Goal: Information Seeking & Learning: Check status

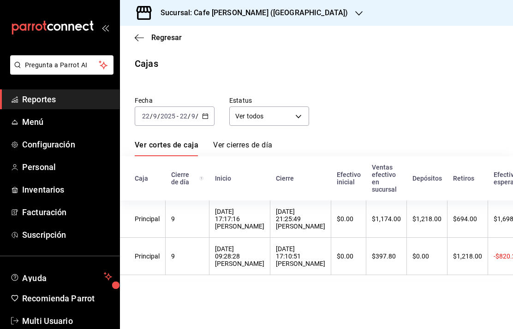
scroll to position [0, 139]
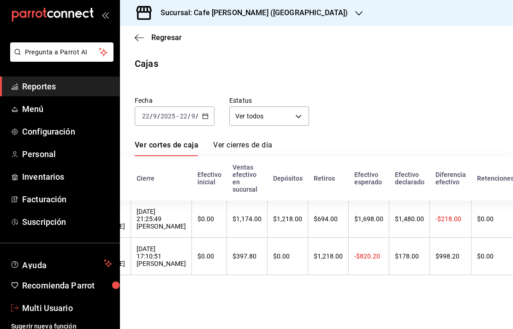
click at [39, 310] on span "Multi Usuario" at bounding box center [67, 308] width 90 height 12
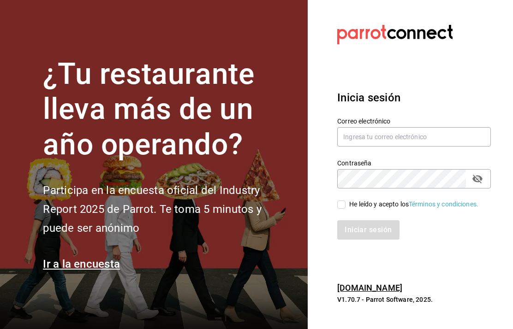
click at [416, 147] on input "text" at bounding box center [413, 136] width 153 height 19
type input "[EMAIL_ADDRESS][DOMAIN_NAME]"
click at [337, 209] on input "He leído y acepto los Términos y condiciones." at bounding box center [341, 205] width 8 height 8
checkbox input "true"
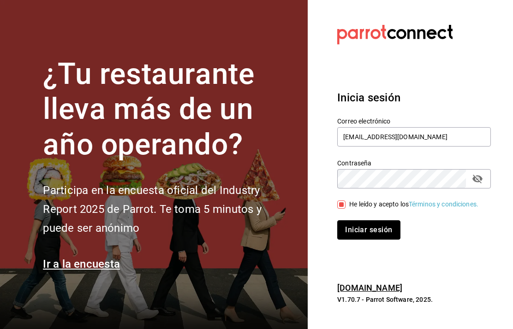
click at [371, 240] on button "Iniciar sesión" at bounding box center [368, 229] width 63 height 19
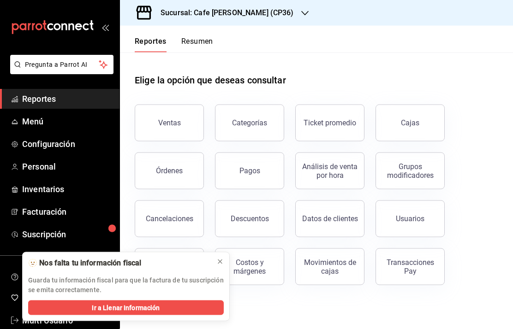
scroll to position [13, 0]
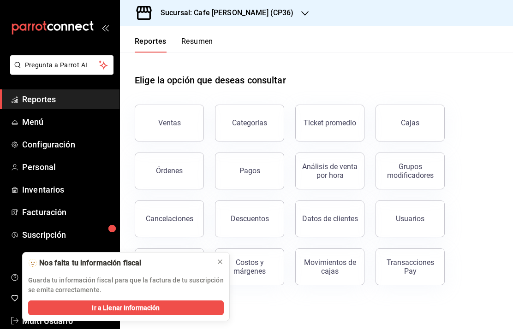
click at [413, 118] on div "Cajas" at bounding box center [410, 123] width 19 height 11
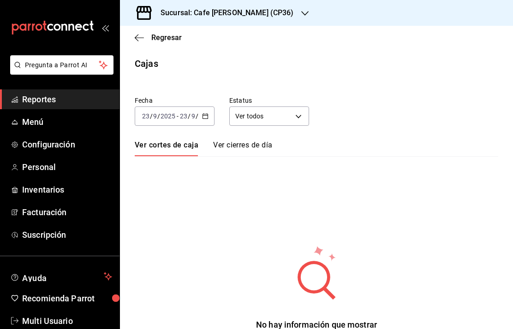
click at [183, 114] on input "23" at bounding box center [183, 115] width 8 height 7
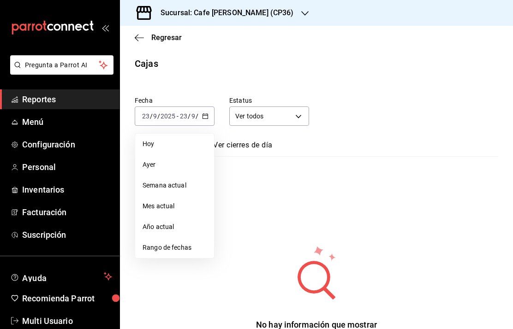
click at [157, 165] on span "Ayer" at bounding box center [174, 165] width 64 height 10
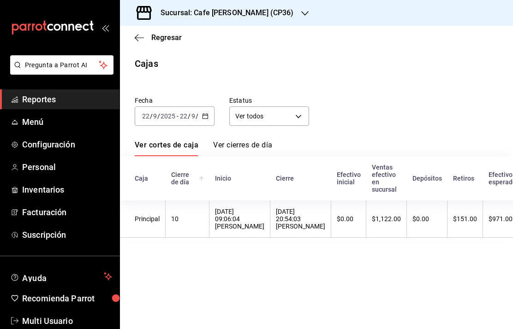
click at [246, 141] on link "Ver cierres de día" at bounding box center [242, 149] width 59 height 16
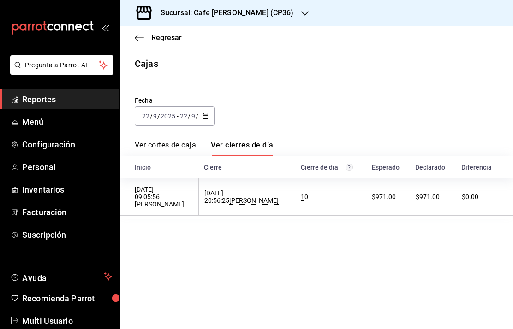
click at [218, 11] on h3 "Sucursal: Cafe [PERSON_NAME] (CP36)" at bounding box center [223, 12] width 141 height 11
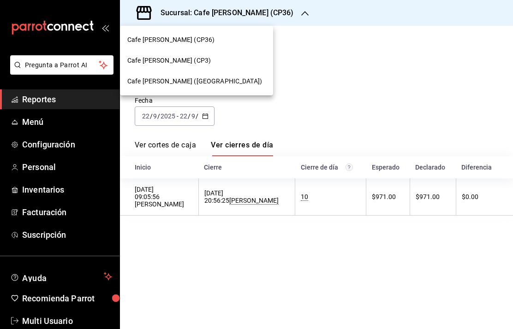
click at [158, 55] on div "Cafe Moretto (CP3)" at bounding box center [196, 60] width 153 height 21
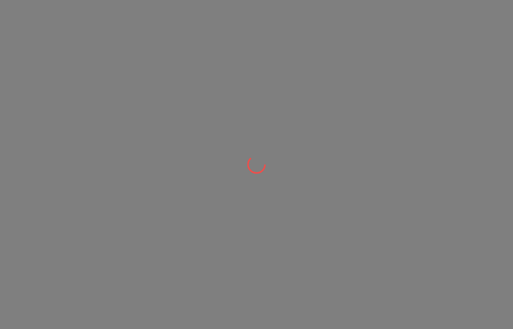
click at [159, 63] on div at bounding box center [256, 164] width 513 height 329
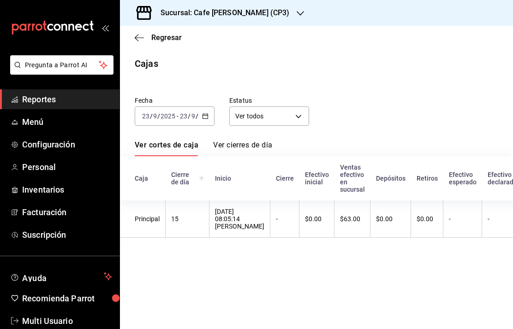
click at [171, 107] on div "2025-09-23 23 / 9 / 2025 - 2025-09-23 23 / 9 / 2025" at bounding box center [175, 115] width 80 height 19
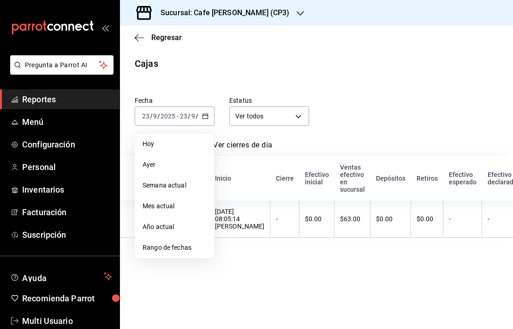
click at [152, 161] on span "Ayer" at bounding box center [174, 165] width 64 height 10
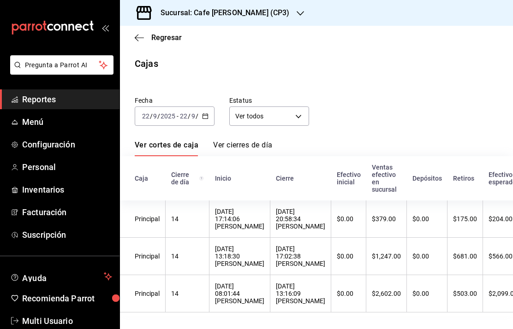
click at [245, 137] on div "Fecha 2025-09-22 22 / 9 / 2025 - 2025-09-22 22 / 9 / 2025 Estatus Ver todos ALL…" at bounding box center [316, 200] width 363 height 231
click at [247, 141] on link "Ver cierres de día" at bounding box center [242, 149] width 59 height 16
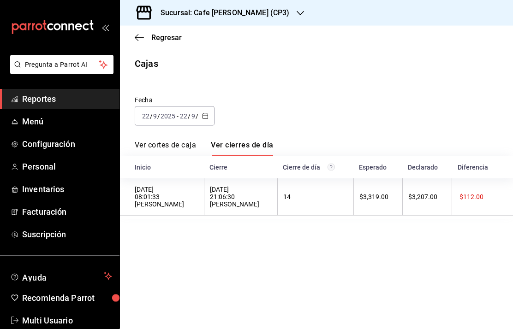
scroll to position [6, 0]
click at [160, 196] on div "22/09/2025 08:01:33 Adriana Mendoza" at bounding box center [167, 197] width 64 height 22
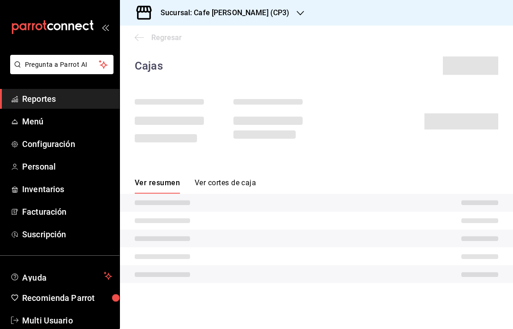
scroll to position [7, 0]
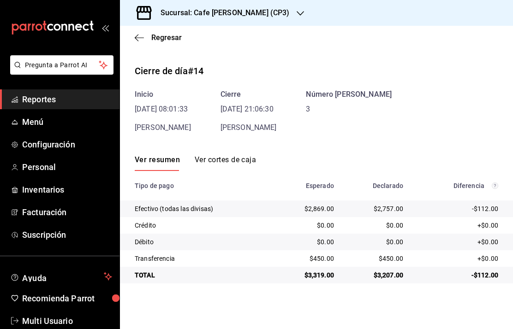
click at [138, 37] on icon "button" at bounding box center [139, 37] width 9 height 0
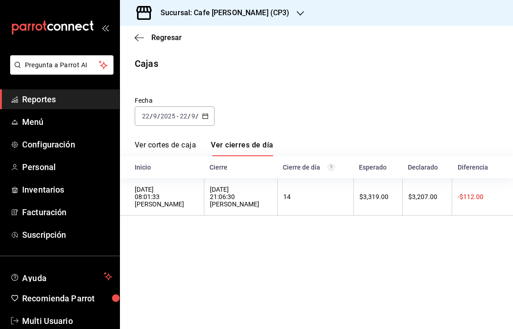
click at [167, 106] on div "2025-09-22 22 / 9 / 2025 - 2025-09-22 22 / 9 / 2025" at bounding box center [175, 115] width 80 height 19
click at [203, 114] on \(Stroke\) "button" at bounding box center [205, 116] width 6 height 5
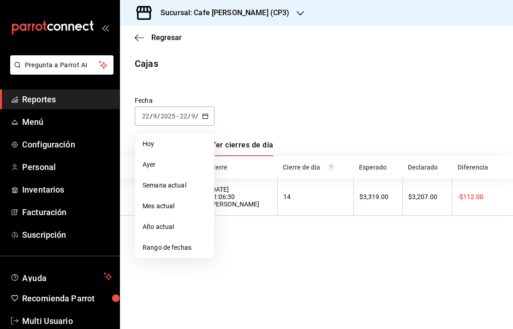
click at [171, 243] on span "Rango de fechas" at bounding box center [174, 248] width 64 height 10
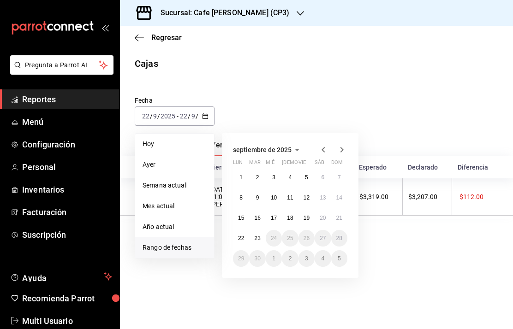
click at [341, 215] on abbr "21" at bounding box center [339, 218] width 6 height 6
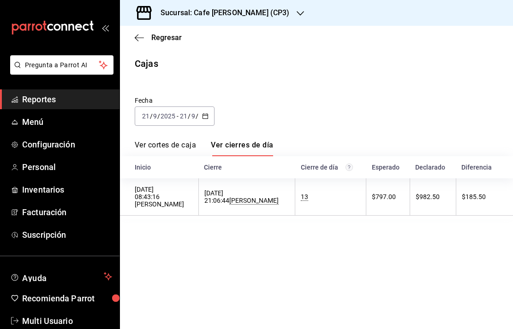
click at [157, 198] on div "21/09/2025 08:43:16 Adriana Mendoza" at bounding box center [164, 197] width 58 height 22
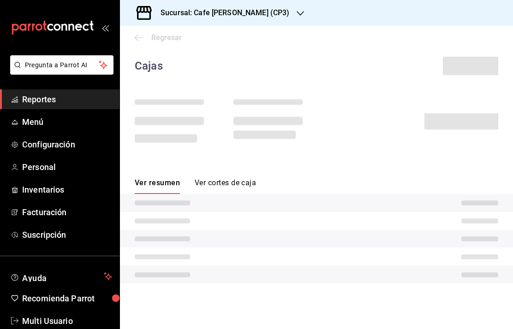
click at [235, 193] on button "Ver cortes de caja" at bounding box center [225, 186] width 61 height 16
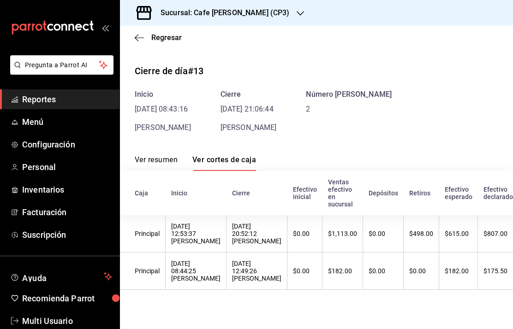
scroll to position [37, 0]
click at [212, 10] on h3 "Sucursal: Cafe Moretto (CP3)" at bounding box center [221, 12] width 136 height 11
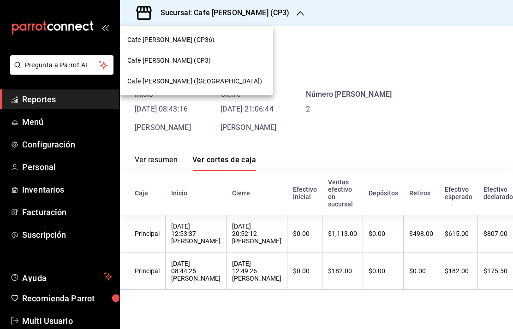
click at [58, 144] on div at bounding box center [256, 164] width 513 height 329
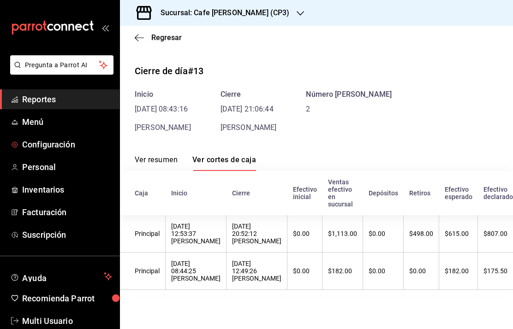
click at [55, 151] on link "Configuración" at bounding box center [59, 145] width 119 height 20
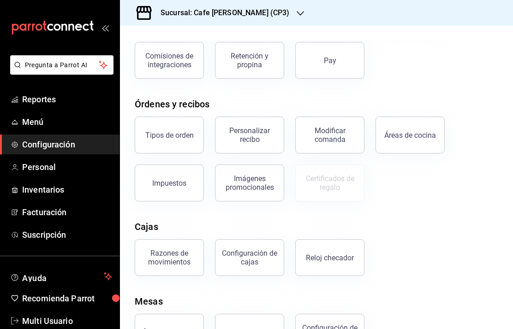
scroll to position [101, 0]
click at [257, 259] on div "Configuración de cajas" at bounding box center [249, 258] width 57 height 18
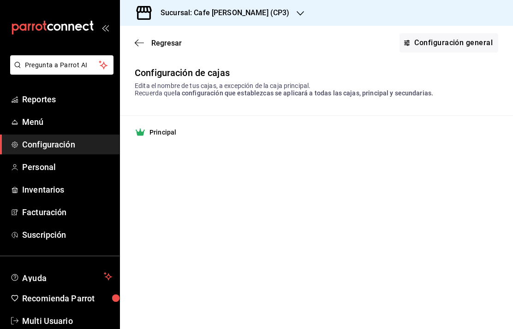
click at [459, 41] on link "Configuración general" at bounding box center [448, 42] width 99 height 19
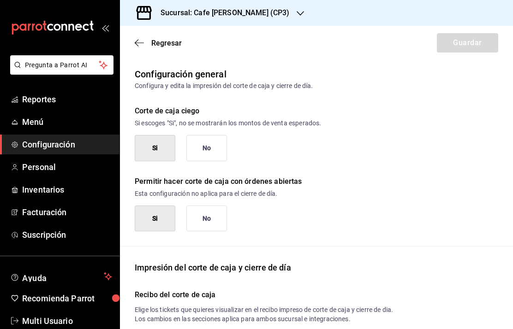
click at [142, 45] on icon "button" at bounding box center [139, 43] width 9 height 8
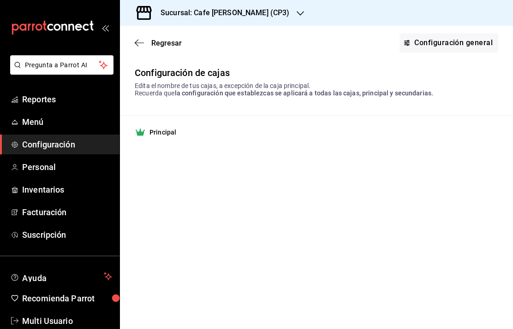
click at [168, 41] on span "Regresar" at bounding box center [166, 43] width 30 height 9
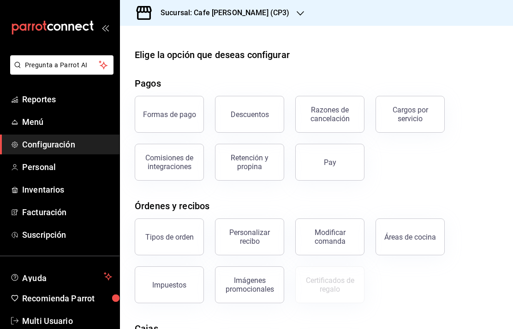
click at [44, 101] on span "Reportes" at bounding box center [67, 99] width 90 height 12
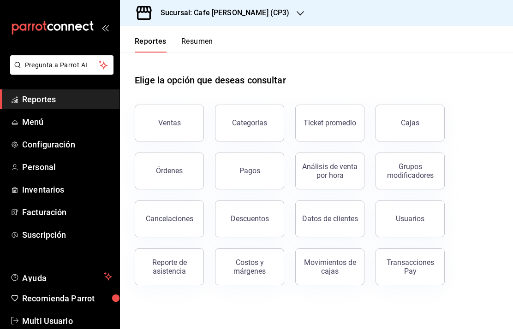
scroll to position [37, 0]
click at [413, 118] on div "Cajas" at bounding box center [410, 123] width 19 height 11
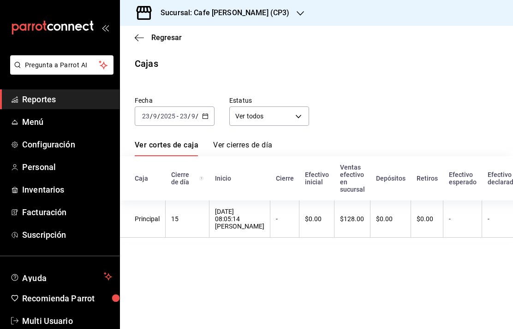
click at [180, 112] on input "23" at bounding box center [183, 115] width 8 height 7
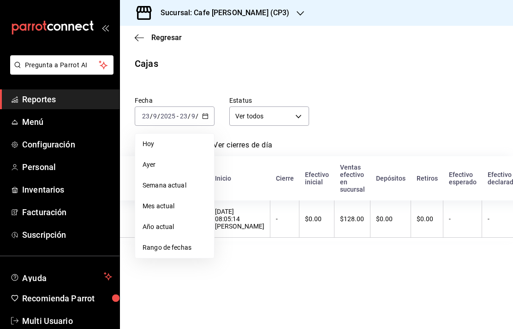
click at [154, 160] on span "Ayer" at bounding box center [174, 165] width 64 height 10
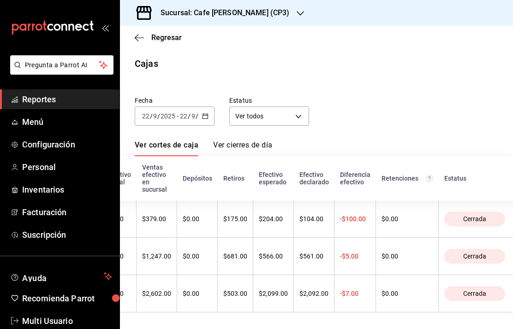
click at [142, 40] on icon "button" at bounding box center [139, 38] width 9 height 8
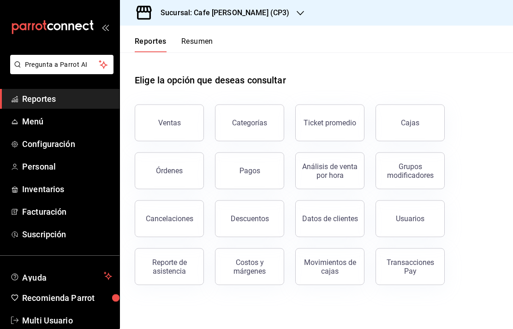
scroll to position [33, 0]
click at [337, 258] on div "Movimientos de cajas" at bounding box center [329, 267] width 57 height 18
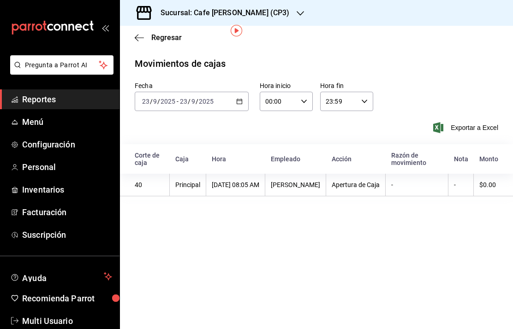
click at [182, 98] on input "23" at bounding box center [183, 101] width 8 height 7
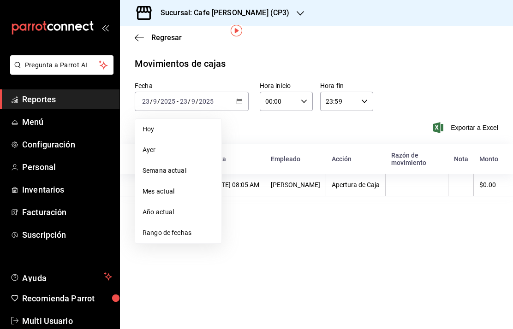
click at [149, 145] on span "Ayer" at bounding box center [177, 150] width 71 height 10
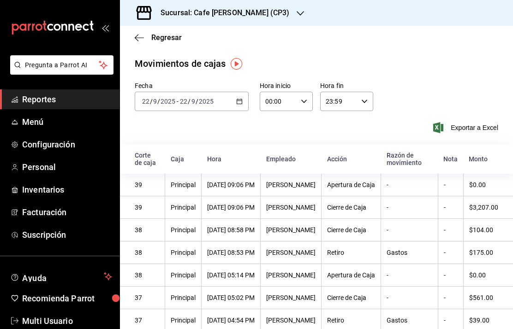
click at [156, 41] on span "Regresar" at bounding box center [166, 37] width 30 height 9
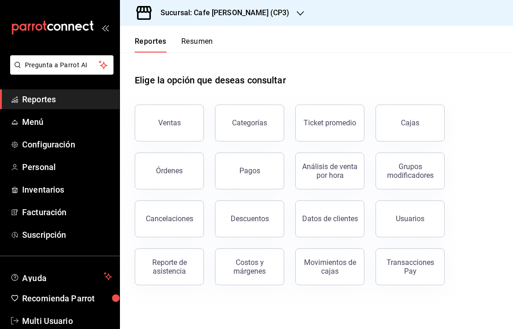
click at [175, 127] on div "Ventas" at bounding box center [169, 122] width 23 height 9
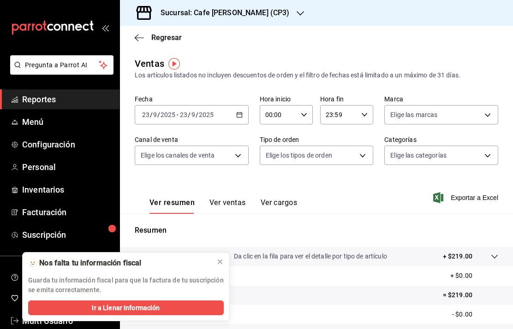
click at [150, 41] on span "Regresar" at bounding box center [158, 37] width 47 height 9
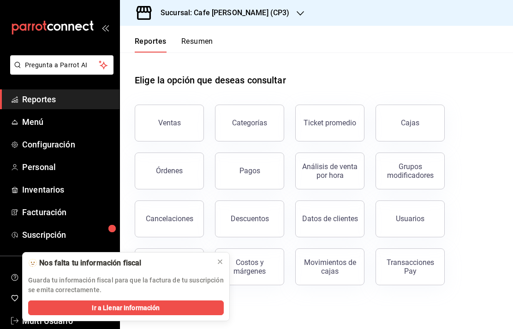
click at [171, 176] on button "Órdenes" at bounding box center [169, 171] width 69 height 37
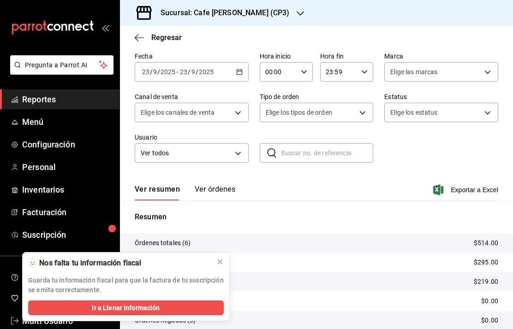
scroll to position [36, 0]
click at [222, 265] on icon at bounding box center [219, 261] width 7 height 7
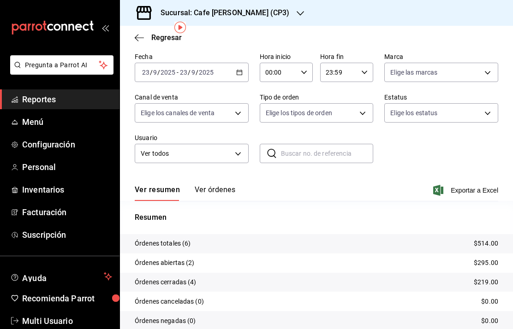
scroll to position [37, 0]
click at [210, 185] on button "Ver órdenes" at bounding box center [215, 193] width 41 height 16
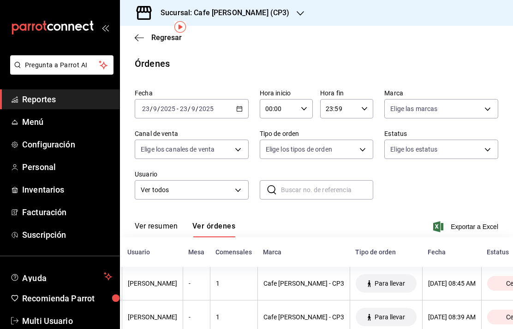
click at [159, 222] on button "Ver resumen" at bounding box center [156, 230] width 43 height 16
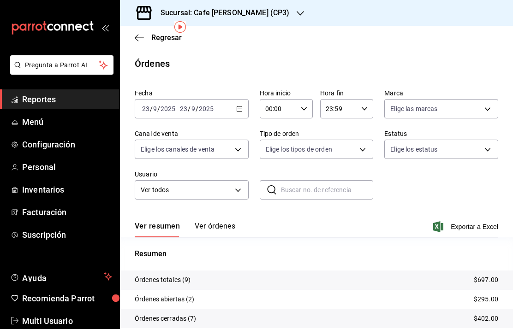
click at [219, 222] on button "Ver órdenes" at bounding box center [215, 230] width 41 height 16
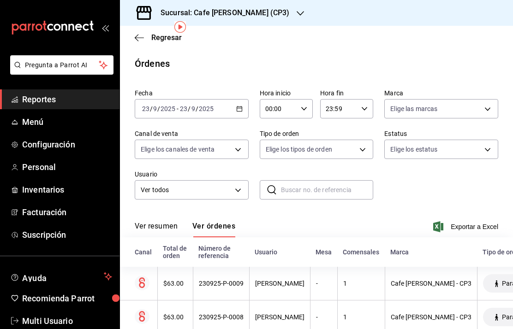
click at [255, 15] on h3 "Sucursal: Cafe Moretto (CP3)" at bounding box center [221, 12] width 136 height 11
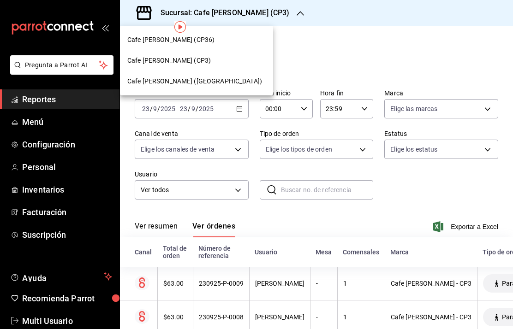
click at [196, 82] on span "Cafe Moretto (Plaza Crystal)" at bounding box center [194, 82] width 135 height 10
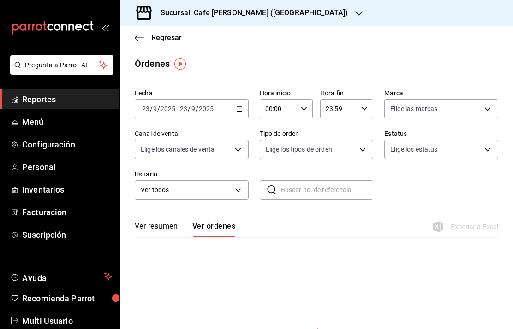
click at [224, 13] on h3 "Sucursal: Cafe Moretto (Plaza Crystal)" at bounding box center [250, 12] width 195 height 11
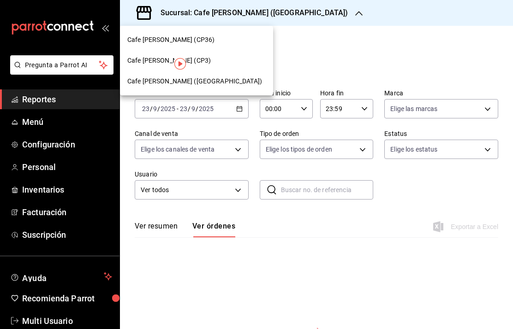
click at [185, 36] on span "Cafe Moretto (CP36)" at bounding box center [170, 40] width 87 height 10
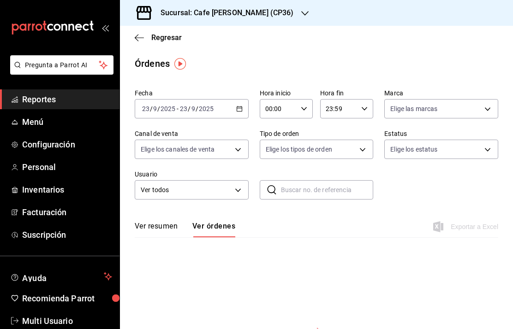
click at [35, 122] on span "Menú" at bounding box center [67, 122] width 90 height 12
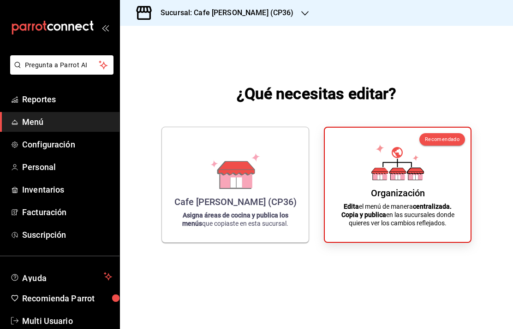
click at [258, 209] on div "Cafe Moretto (CP36) Asigna áreas de cocina y publica los menús que copiaste en …" at bounding box center [235, 185] width 124 height 100
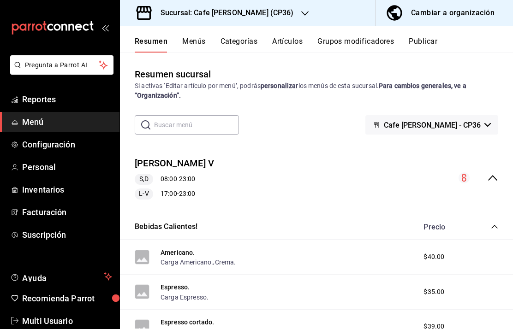
click at [494, 183] on icon "collapse-menu-row" at bounding box center [492, 177] width 11 height 11
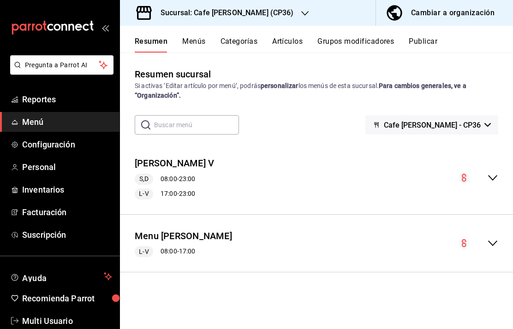
click at [496, 240] on icon "collapse-menu-row" at bounding box center [492, 243] width 11 height 11
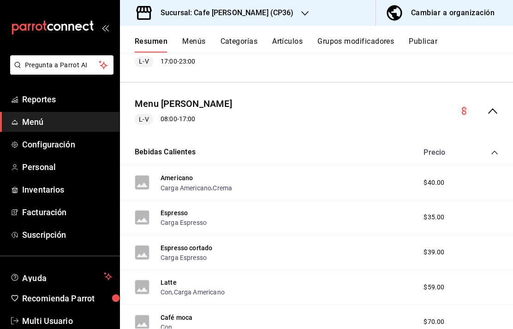
click at [173, 177] on button "Americano" at bounding box center [176, 177] width 32 height 9
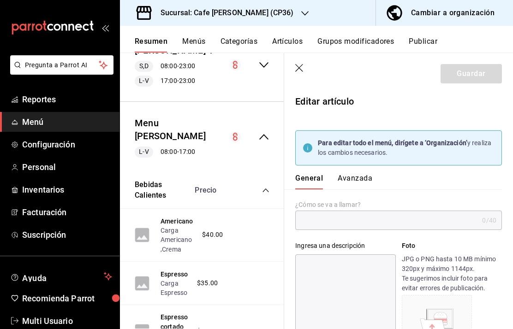
type input "Americano"
type input "AR-41756272806658"
type input "$40.00"
click at [295, 68] on icon "button" at bounding box center [299, 68] width 9 height 9
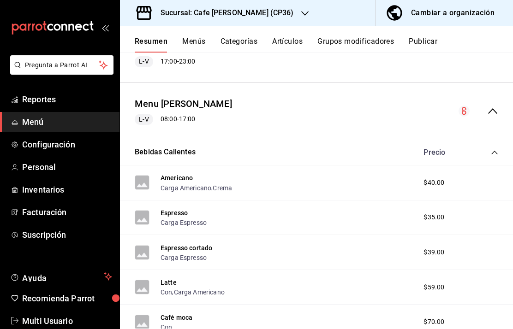
click at [299, 71] on div "Moretto V S,D 08:00 - 23:00 L-V 17:00 - 23:00" at bounding box center [316, 46] width 393 height 58
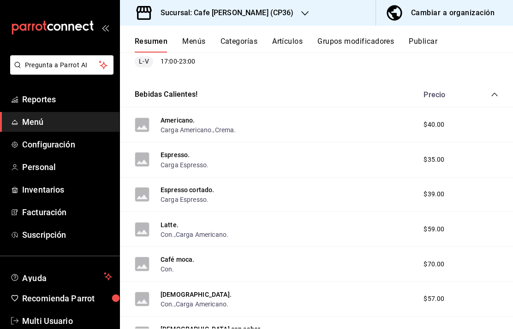
click at [496, 97] on icon "collapse-category-row" at bounding box center [493, 94] width 7 height 7
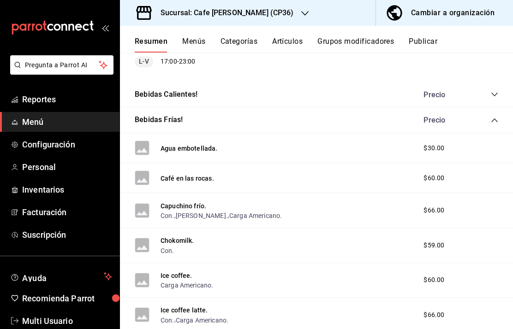
click at [212, 9] on h3 "Sucursal: Cafe [PERSON_NAME] (CP36)" at bounding box center [223, 12] width 141 height 11
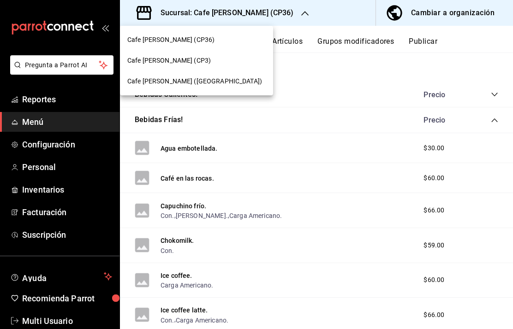
click at [171, 39] on span "Cafe Moretto (CP36)" at bounding box center [170, 40] width 87 height 10
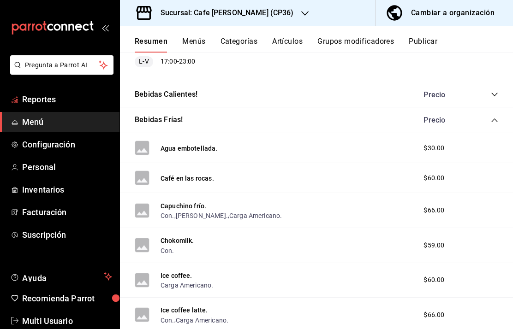
click at [43, 98] on span "Reportes" at bounding box center [67, 99] width 90 height 12
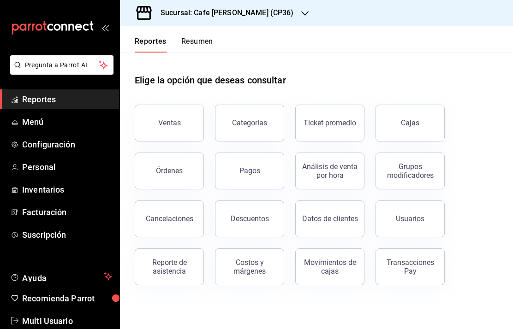
click at [165, 128] on button "Ventas" at bounding box center [169, 123] width 69 height 37
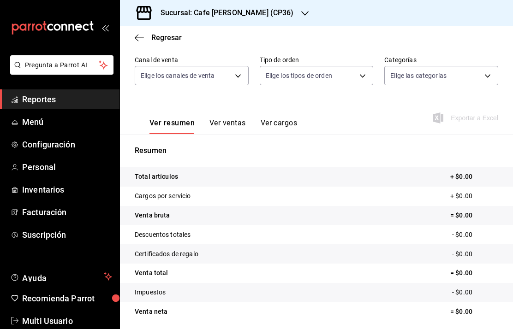
scroll to position [76, 0]
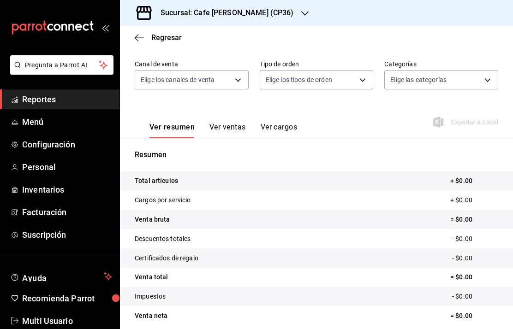
click at [218, 18] on div "Sucursal: Cafe [PERSON_NAME] (CP36)" at bounding box center [219, 13] width 185 height 26
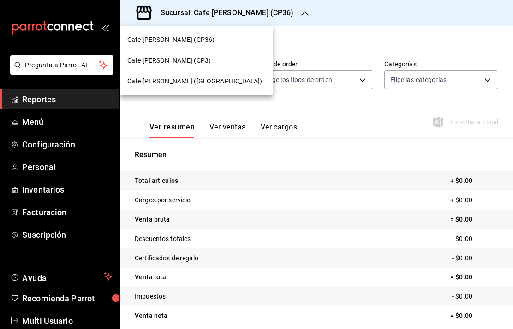
click at [175, 59] on span "Cafe Moretto (CP3)" at bounding box center [168, 61] width 83 height 10
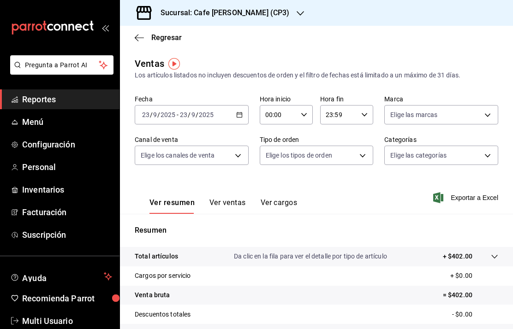
click at [230, 15] on h3 "Sucursal: Cafe Moretto (CP3)" at bounding box center [221, 12] width 136 height 11
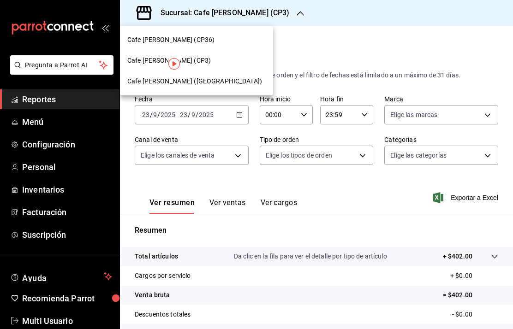
click at [201, 77] on span "Cafe Moretto (Plaza Crystal)" at bounding box center [194, 82] width 135 height 10
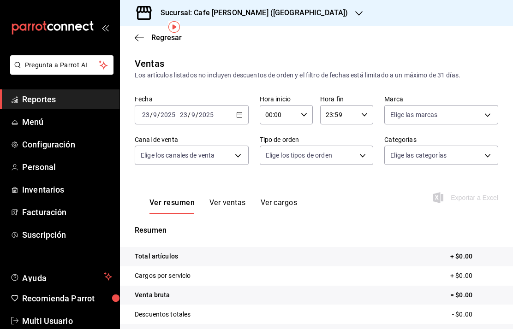
click at [235, 12] on h3 "Sucursal: Cafe Moretto (Plaza Crystal)" at bounding box center [250, 12] width 195 height 11
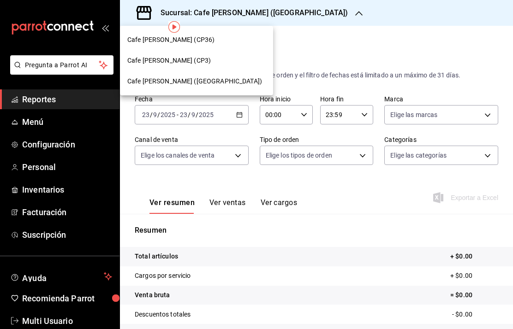
click at [172, 56] on span "Cafe Moretto (CP3)" at bounding box center [168, 61] width 83 height 10
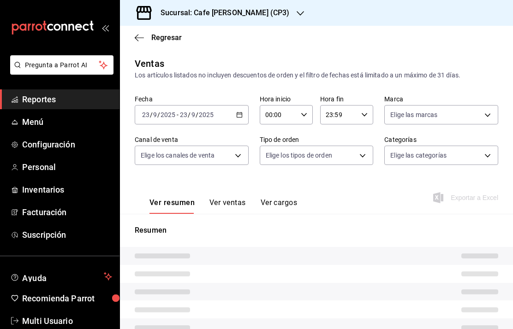
scroll to position [83, 0]
